Goal: Check status: Check status

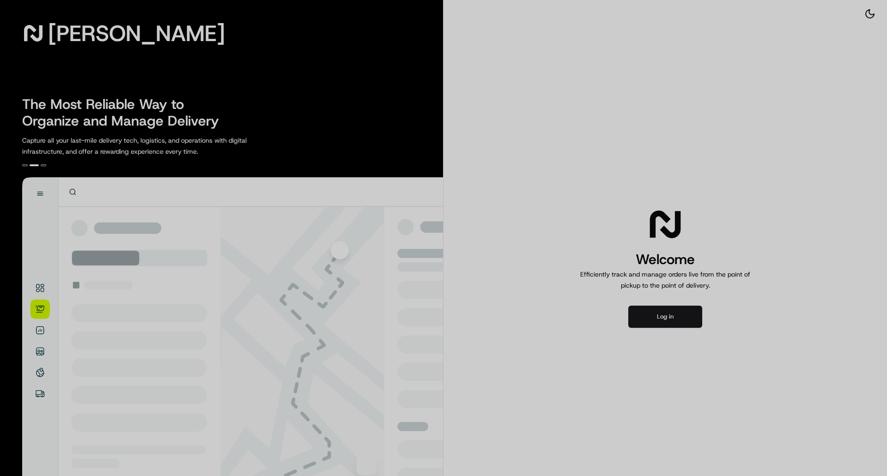
click at [672, 318] on div at bounding box center [443, 238] width 887 height 476
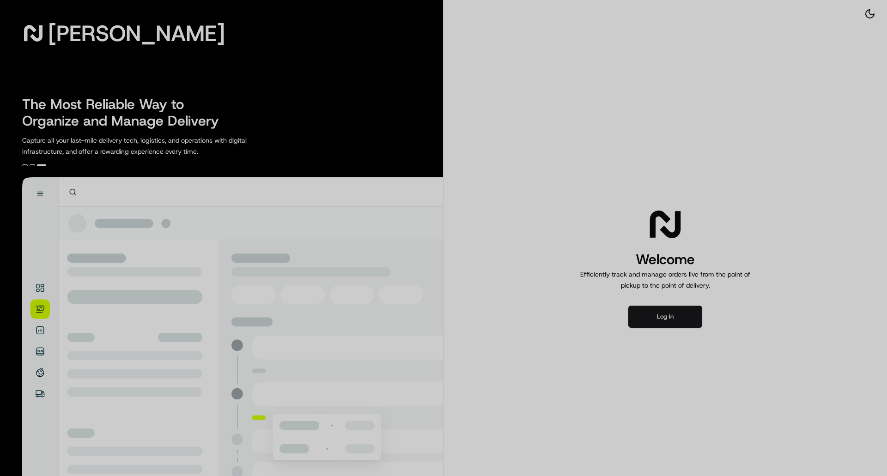
click at [662, 316] on div at bounding box center [443, 238] width 887 height 476
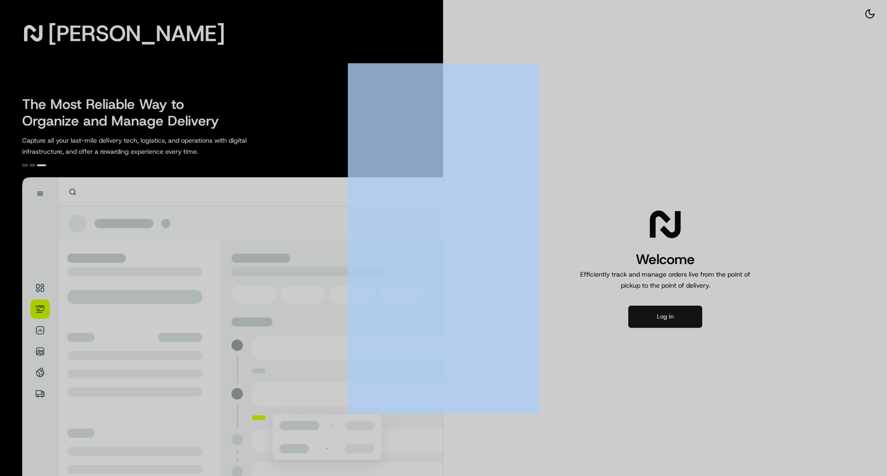
click at [662, 316] on div at bounding box center [443, 238] width 887 height 476
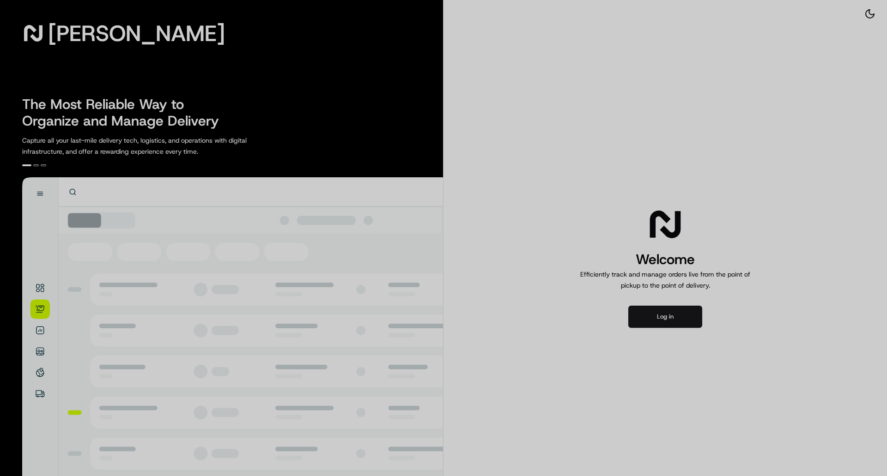
click at [668, 316] on div at bounding box center [443, 238] width 887 height 476
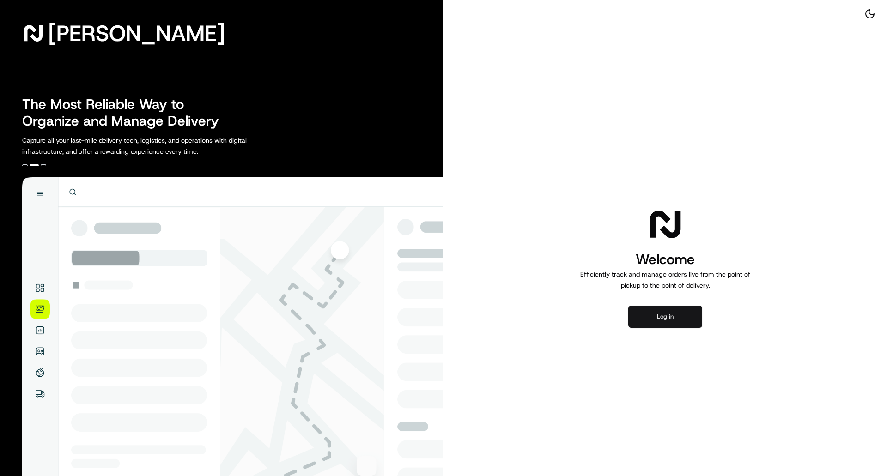
click at [667, 314] on button "Log in" at bounding box center [665, 317] width 74 height 22
